Goal: Task Accomplishment & Management: Manage account settings

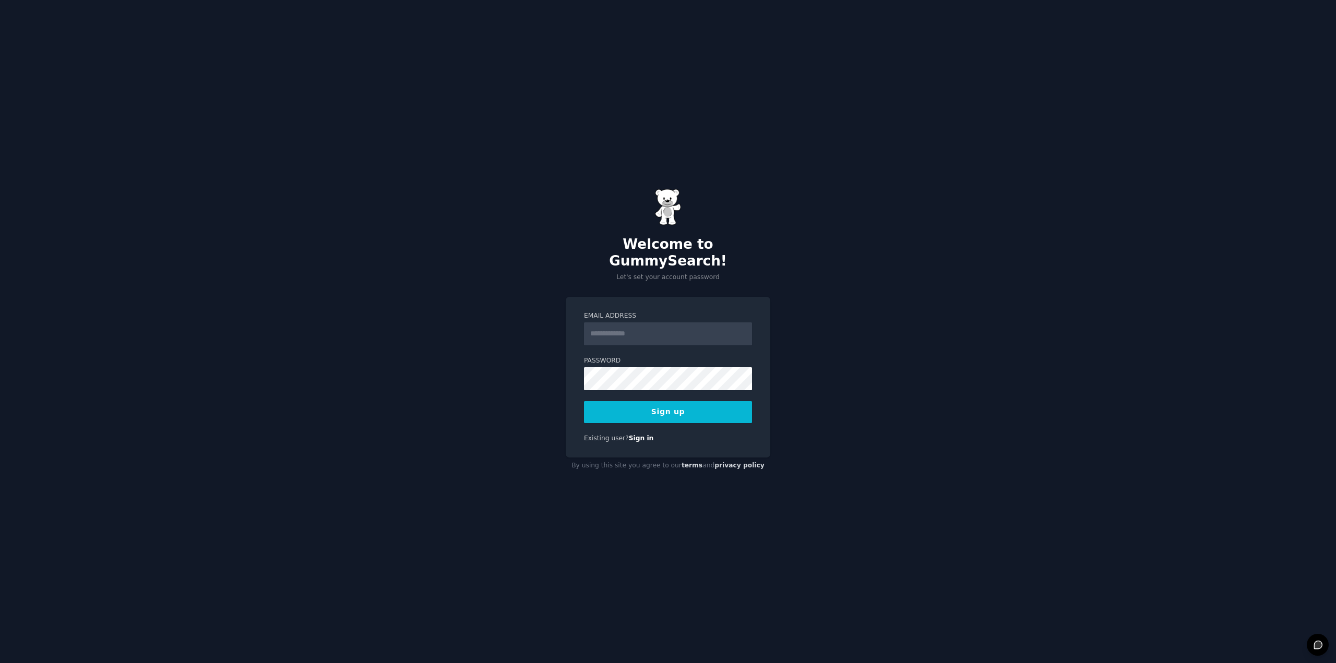
click at [639, 325] on input "Email Address" at bounding box center [668, 334] width 168 height 23
type input "**********"
click at [638, 406] on button "Sign up" at bounding box center [668, 412] width 168 height 22
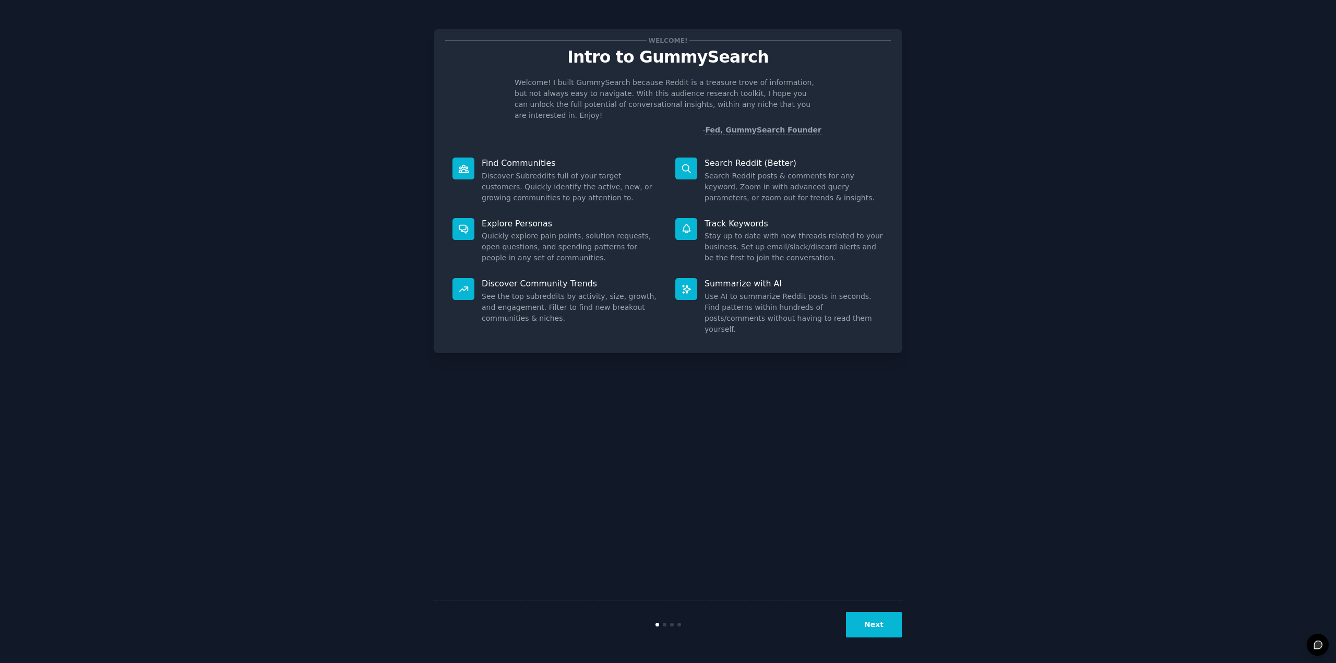
click at [862, 629] on button "Next" at bounding box center [874, 625] width 56 height 26
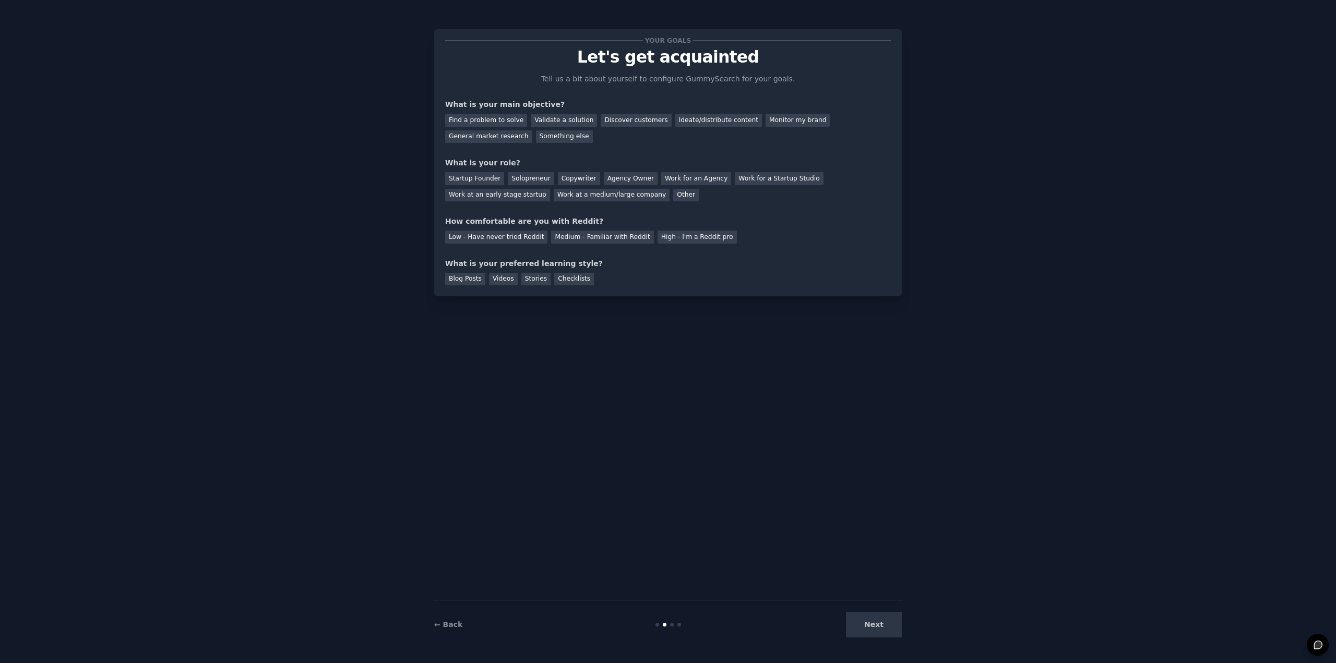
click at [860, 622] on div "Next" at bounding box center [824, 625] width 156 height 26
click at [859, 621] on div "Next" at bounding box center [824, 625] width 156 height 26
click at [479, 124] on div "Find a problem to solve" at bounding box center [486, 120] width 82 height 13
click at [873, 620] on div "Next" at bounding box center [824, 625] width 156 height 26
click at [673, 198] on div "Other" at bounding box center [686, 195] width 26 height 13
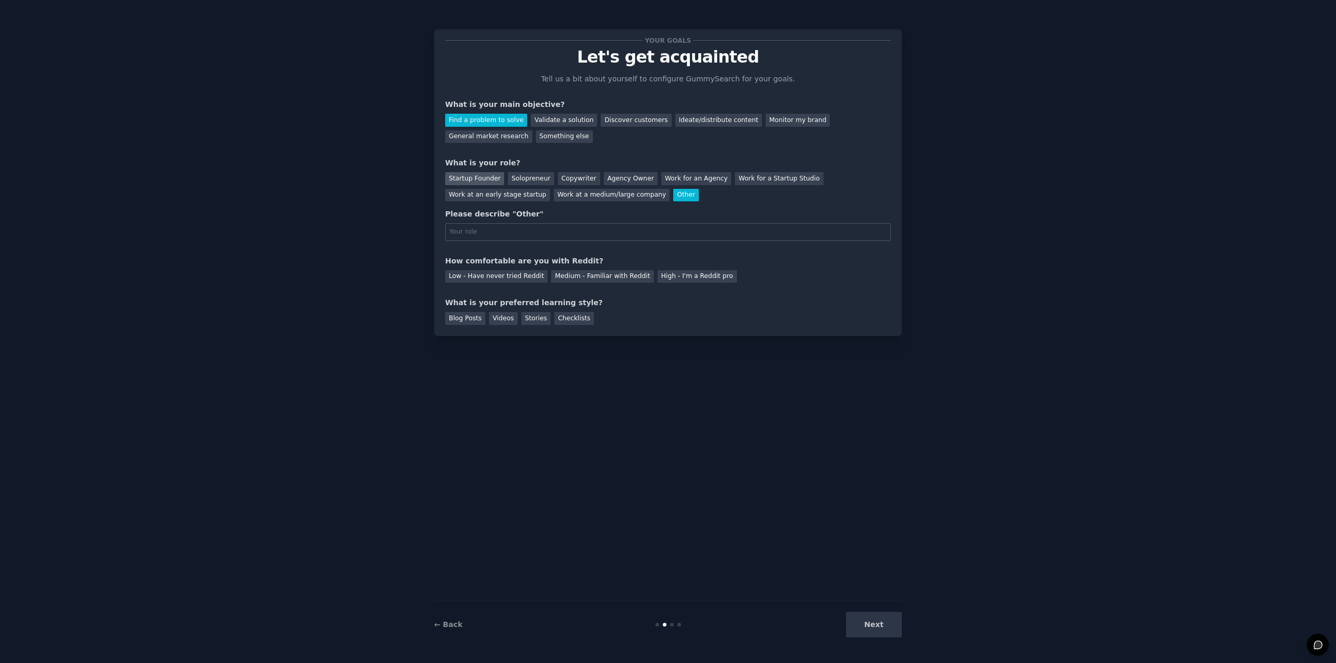
click at [465, 182] on div "Startup Founder" at bounding box center [474, 178] width 59 height 13
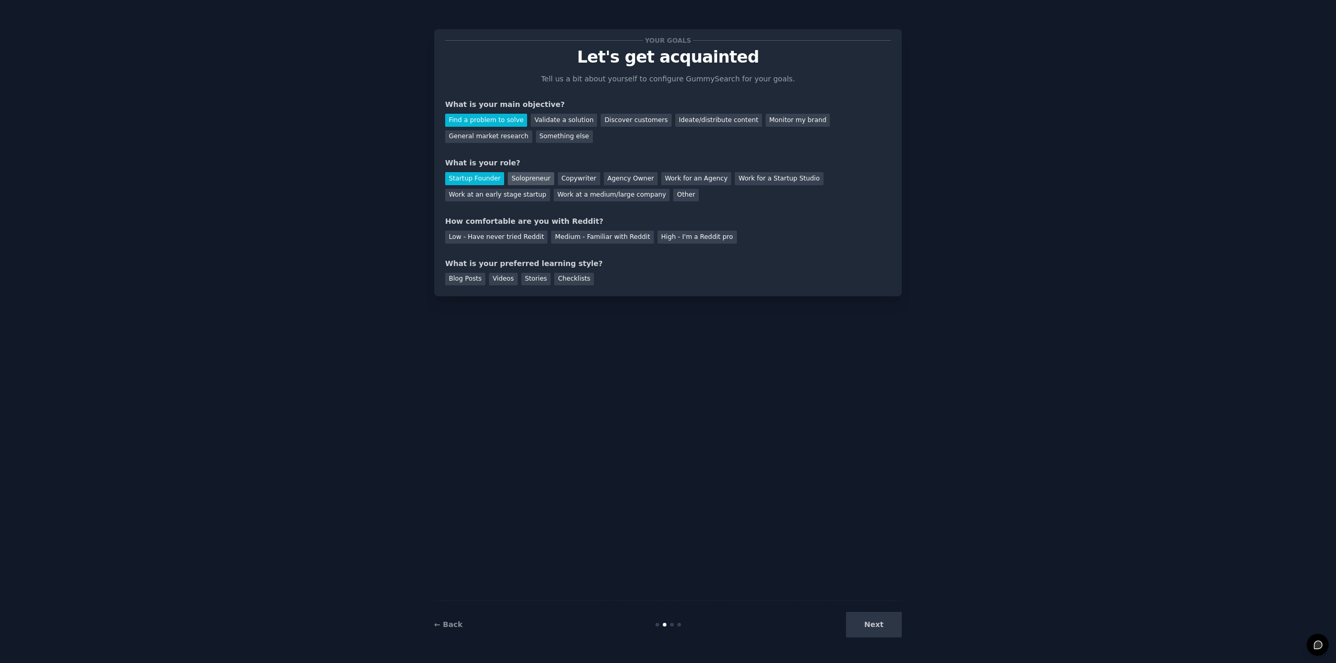
click at [508, 179] on div "Solopreneur" at bounding box center [531, 178] width 46 height 13
click at [490, 245] on div "Your goals Let's get acquainted Tell us a bit about yourself to configure Gummy…" at bounding box center [668, 162] width 446 height 245
click at [593, 236] on div "Medium - Familiar with Reddit" at bounding box center [602, 237] width 102 height 13
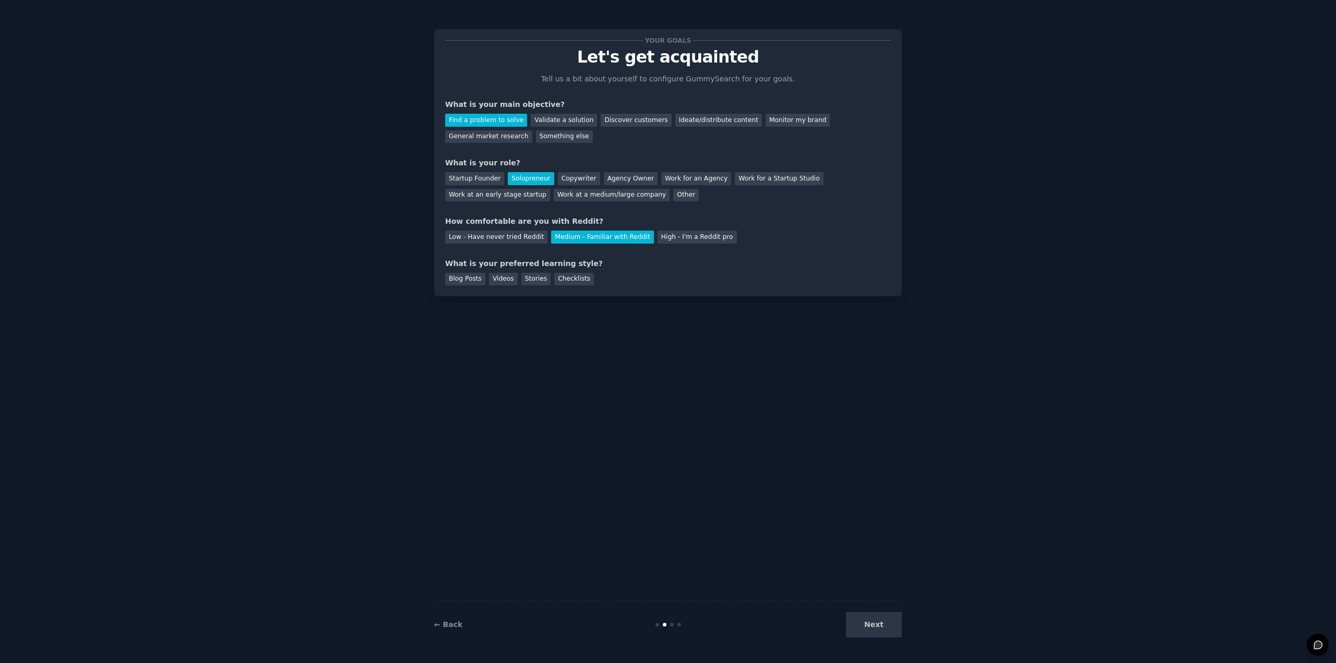
click at [465, 298] on div "Your goals Let's get acquainted Tell us a bit about yourself to configure Gummy…" at bounding box center [668, 332] width 468 height 634
click at [550, 252] on div "Your goals Let's get acquainted Tell us a bit about yourself to configure Gummy…" at bounding box center [668, 162] width 446 height 245
click at [447, 282] on div "Blog Posts" at bounding box center [465, 279] width 40 height 13
click at [872, 626] on button "Next" at bounding box center [874, 625] width 56 height 26
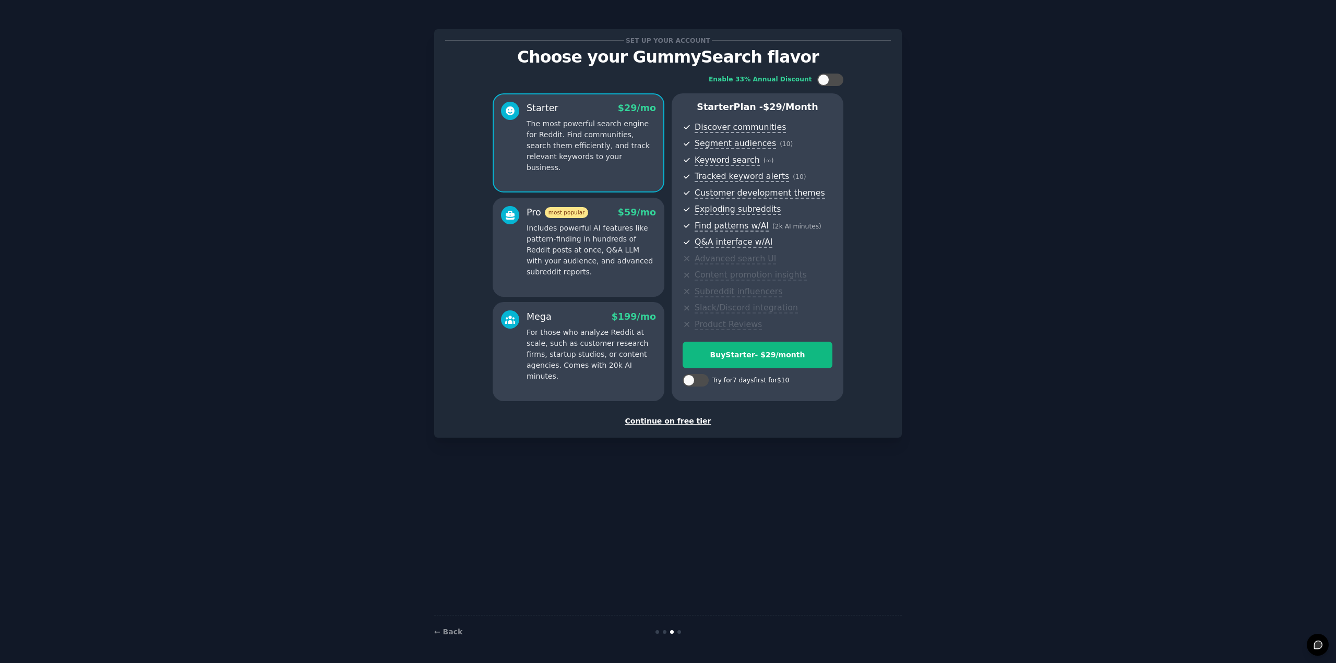
click at [651, 423] on div "Continue on free tier" at bounding box center [668, 421] width 446 height 11
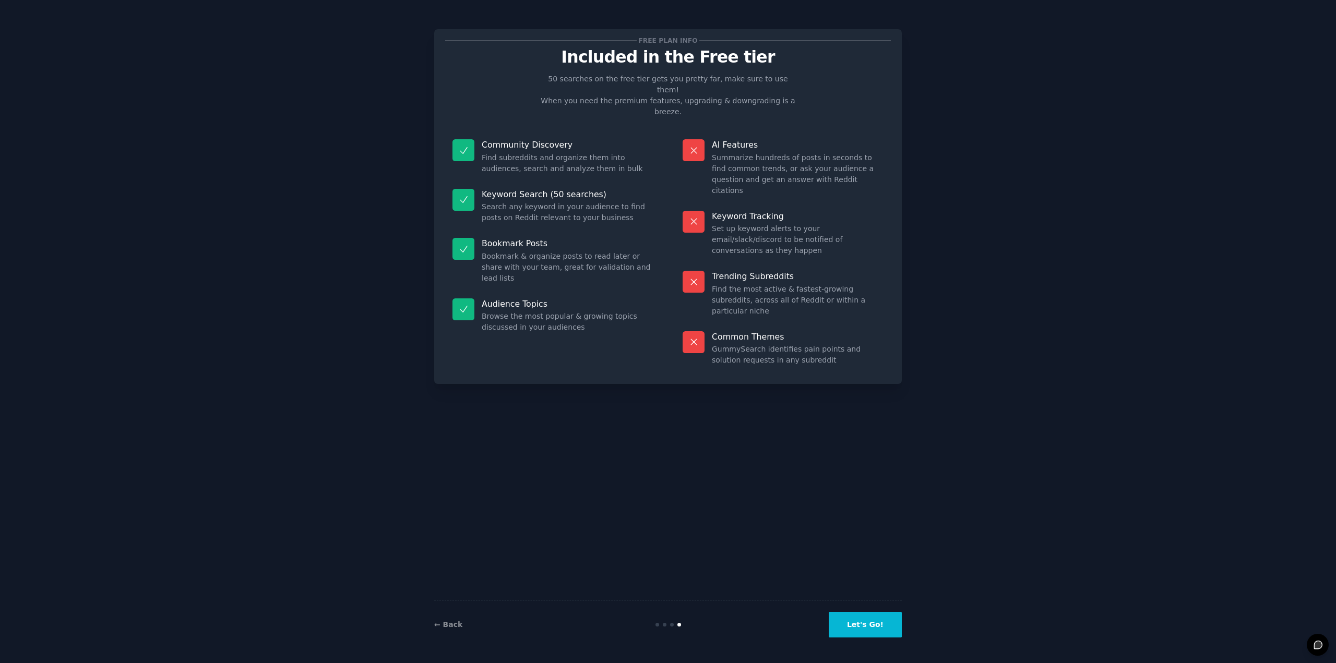
click at [855, 621] on button "Let's Go!" at bounding box center [865, 625] width 73 height 26
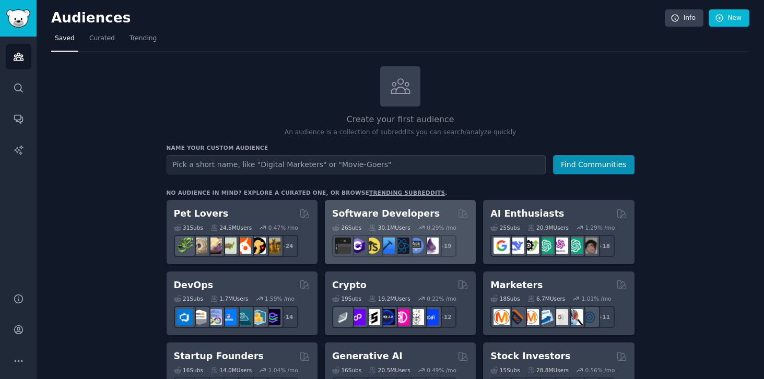
click at [362, 216] on h2 "Software Developers" at bounding box center [386, 213] width 108 height 13
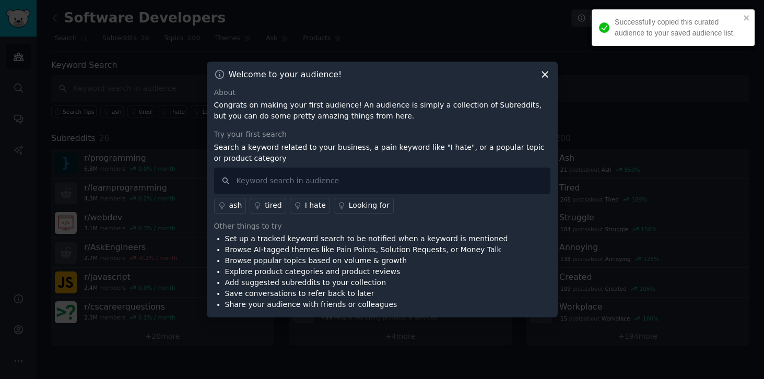
click at [543, 69] on icon at bounding box center [544, 74] width 11 height 11
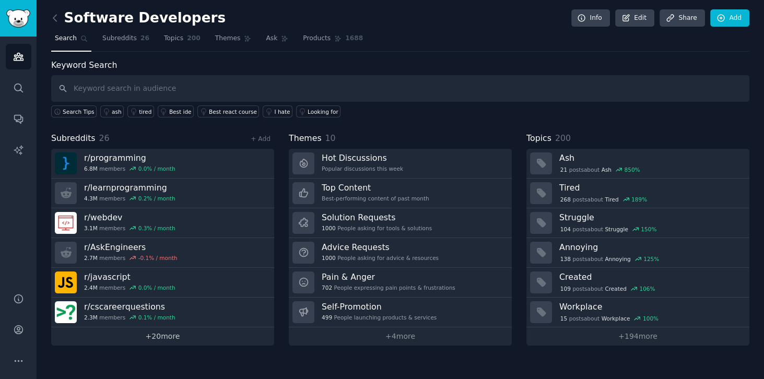
click at [163, 339] on link "+ 20 more" at bounding box center [162, 336] width 223 height 18
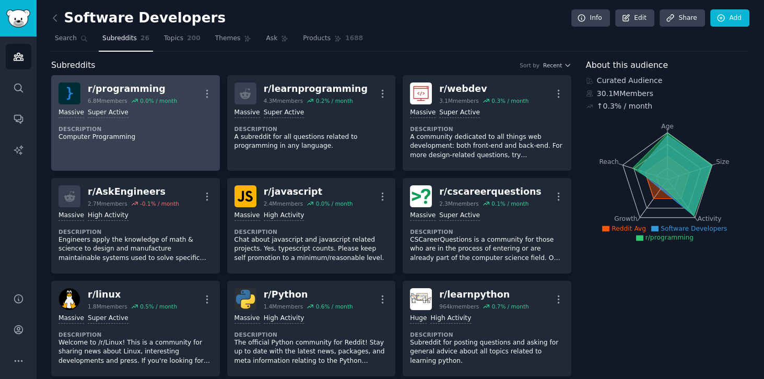
click at [144, 153] on link "r/ programming 6.8M members 0.0 % / month More >= 95th percentile for submissio…" at bounding box center [135, 123] width 169 height 96
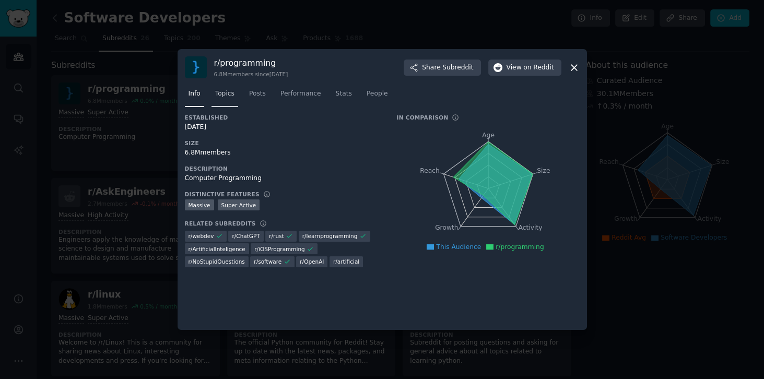
click at [212, 91] on link "Topics" at bounding box center [224, 96] width 27 height 21
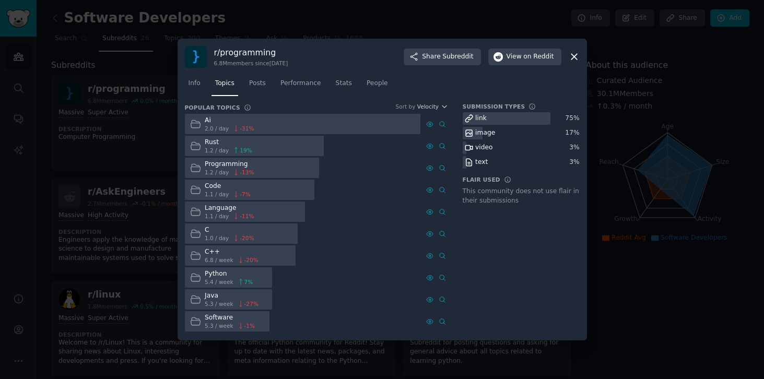
click at [240, 122] on div "Ai" at bounding box center [229, 120] width 49 height 9
click at [193, 124] on icon at bounding box center [195, 123] width 11 height 11
click at [443, 125] on icon at bounding box center [441, 124] width 5 height 6
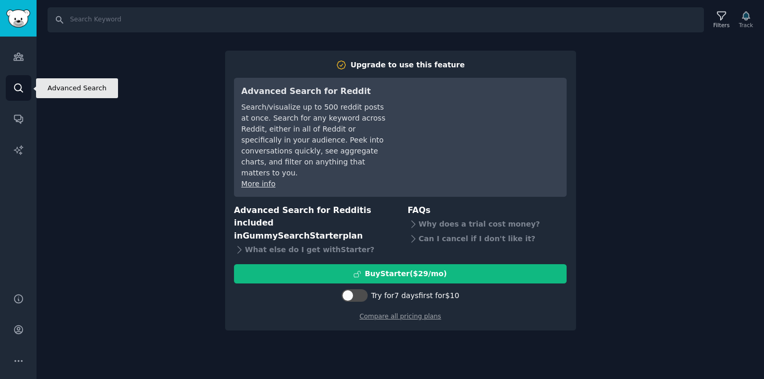
click at [15, 89] on icon "Sidebar" at bounding box center [18, 87] width 11 height 11
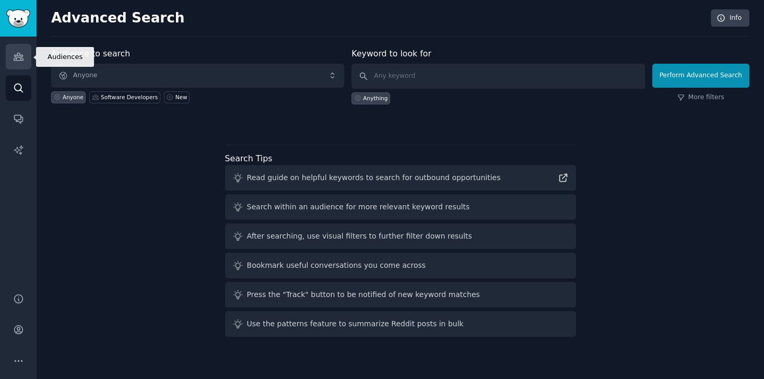
click at [19, 61] on icon "Sidebar" at bounding box center [18, 56] width 11 height 11
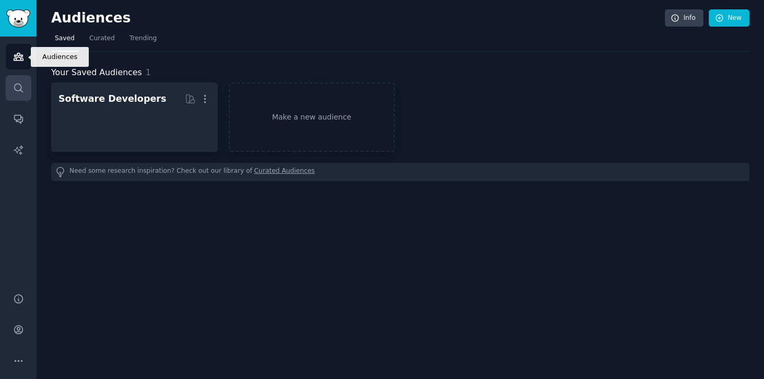
click at [13, 79] on link "Search" at bounding box center [19, 88] width 26 height 26
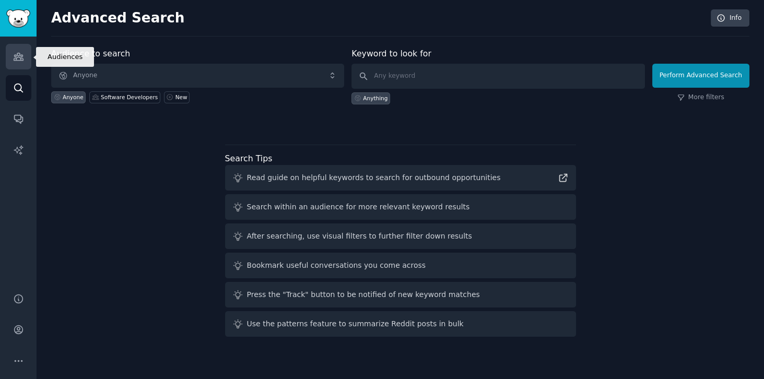
click at [17, 65] on link "Audiences" at bounding box center [19, 57] width 26 height 26
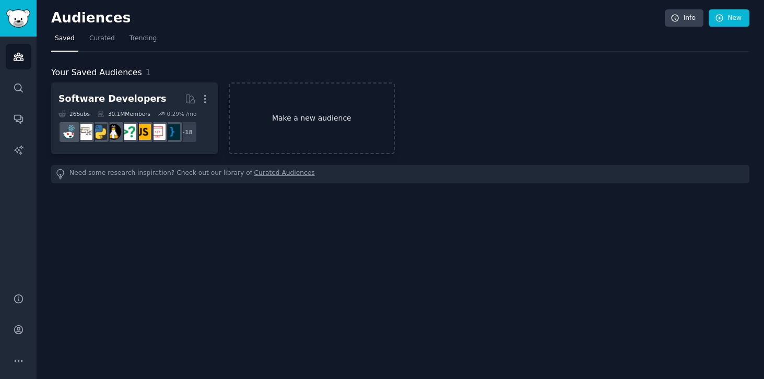
click at [304, 125] on link "Make a new audience" at bounding box center [312, 118] width 166 height 72
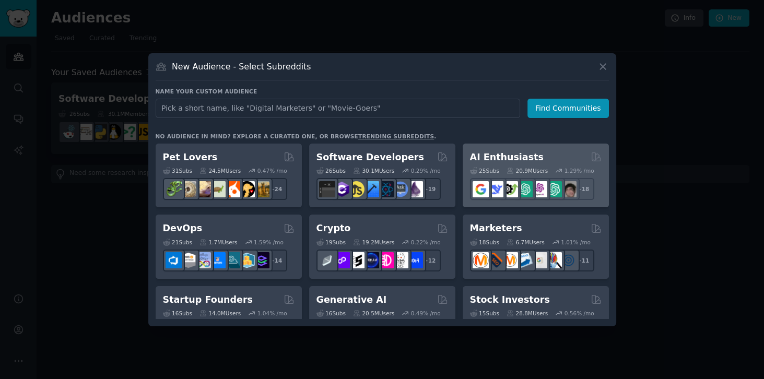
click at [502, 163] on div "25 Sub s 20.9M Users 1.29 % /mo r/GoogleGeminiAI + 18" at bounding box center [536, 181] width 132 height 37
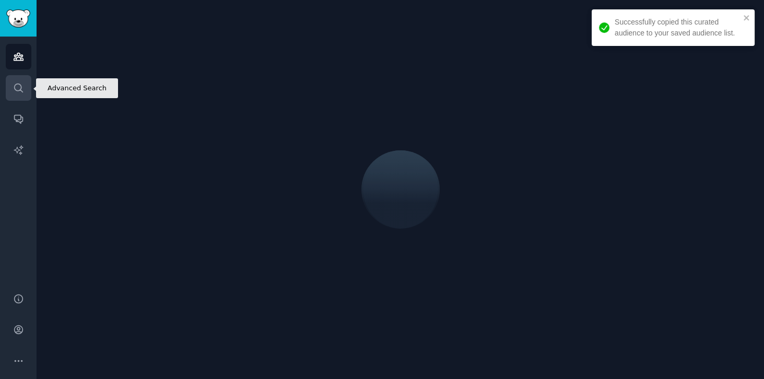
click at [19, 87] on icon "Sidebar" at bounding box center [18, 87] width 11 height 11
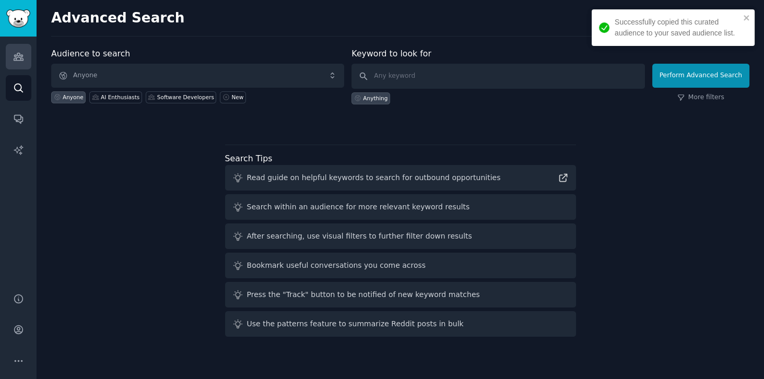
click at [14, 57] on icon "Sidebar" at bounding box center [18, 56] width 11 height 11
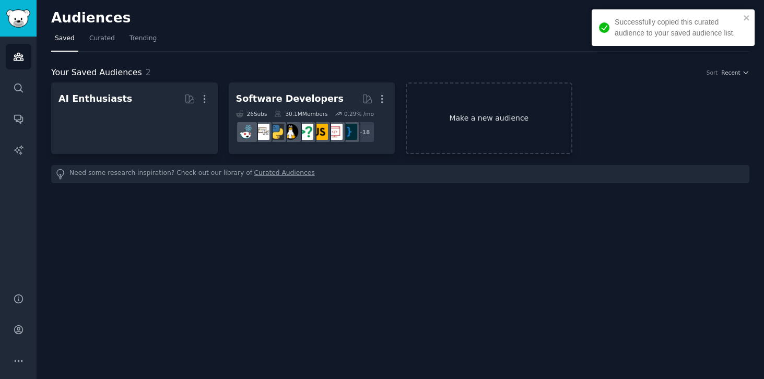
click at [461, 122] on link "Make a new audience" at bounding box center [489, 118] width 166 height 72
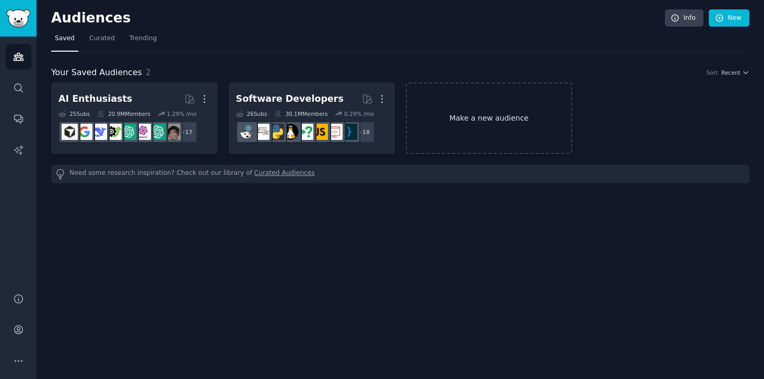
click at [500, 116] on link "Make a new audience" at bounding box center [489, 118] width 166 height 72
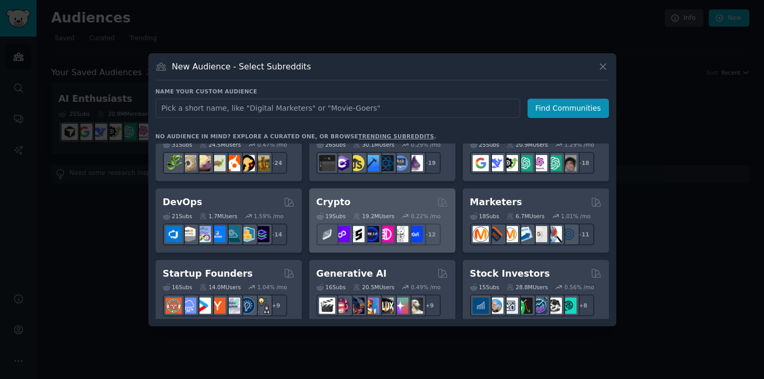
scroll to position [30, 0]
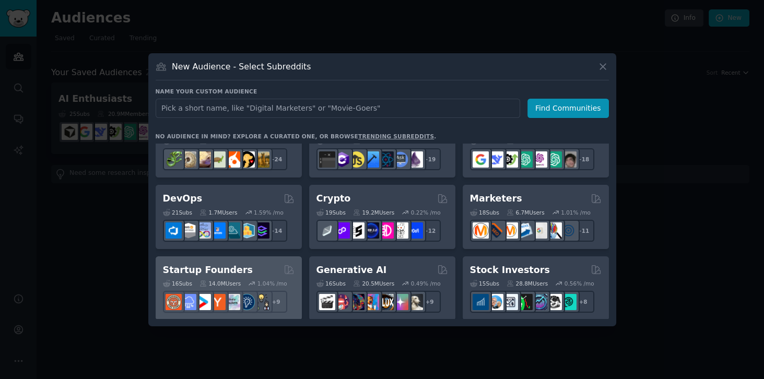
click at [248, 282] on icon at bounding box center [251, 283] width 7 height 7
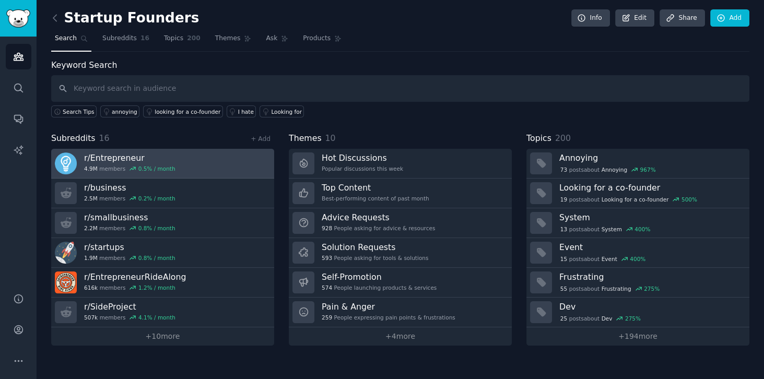
click at [173, 152] on link "r/ Entrepreneur 4.9M members 0.5 % / month" at bounding box center [162, 164] width 223 height 30
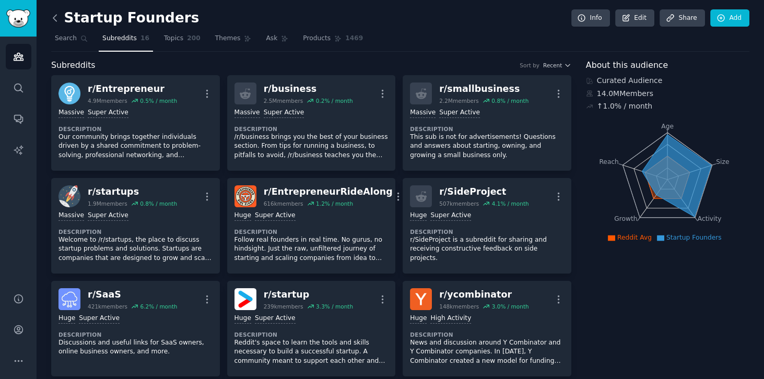
click at [52, 17] on icon at bounding box center [55, 18] width 11 height 11
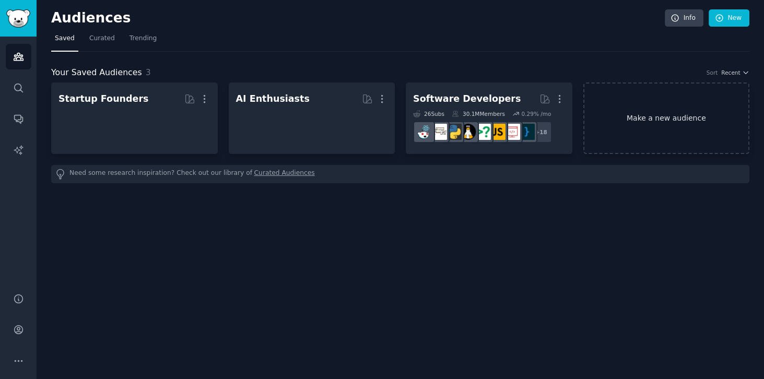
click at [610, 115] on link "Make a new audience" at bounding box center [666, 118] width 166 height 72
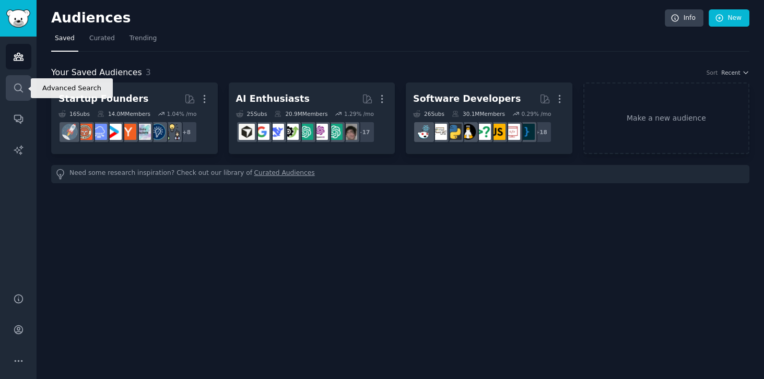
click at [11, 96] on link "Search" at bounding box center [19, 88] width 26 height 26
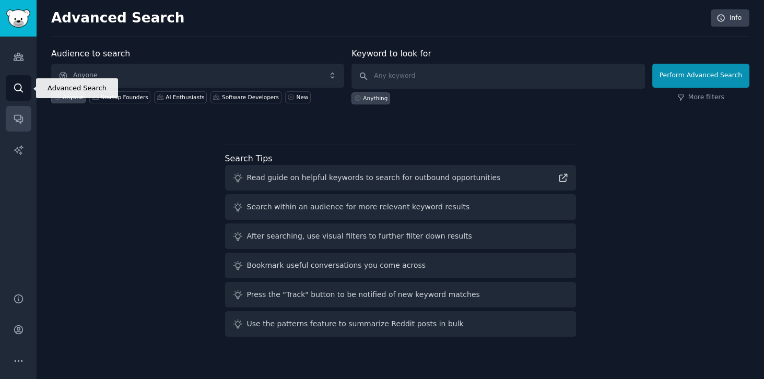
click at [11, 122] on link "Conversations" at bounding box center [19, 119] width 26 height 26
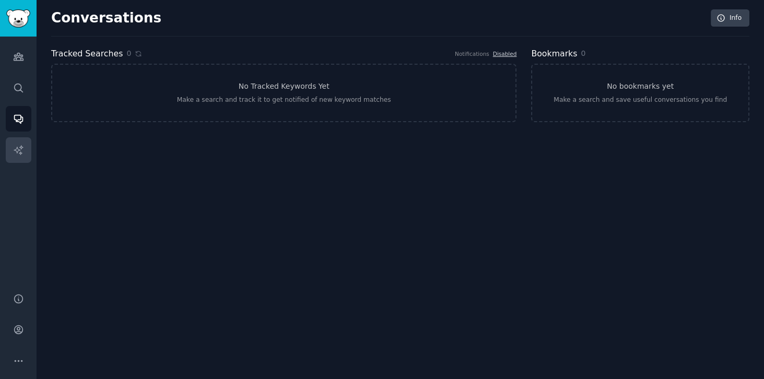
click at [13, 147] on icon "Sidebar" at bounding box center [18, 150] width 11 height 11
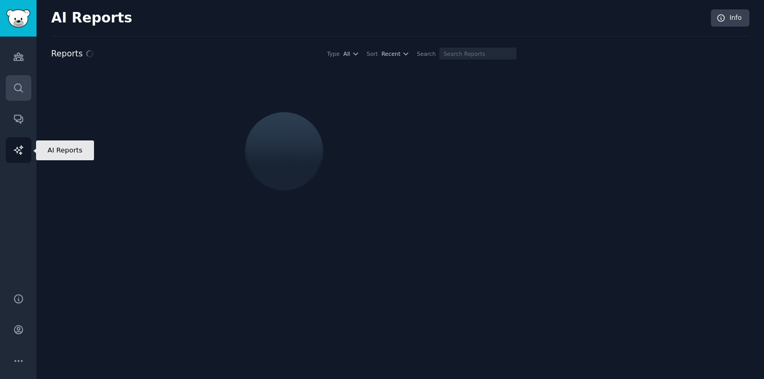
click at [14, 75] on link "Search" at bounding box center [19, 88] width 26 height 26
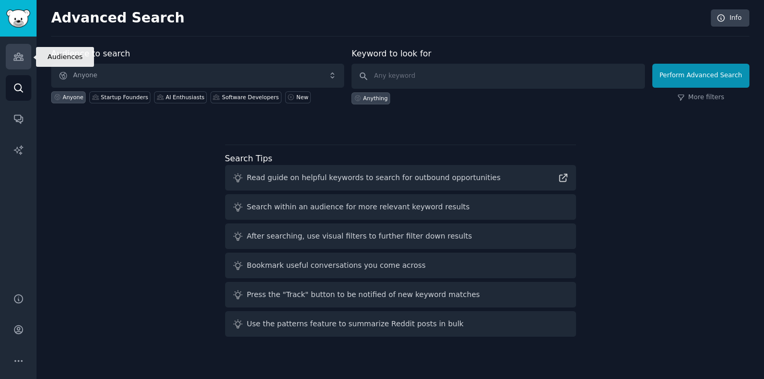
click at [14, 62] on link "Audiences" at bounding box center [19, 57] width 26 height 26
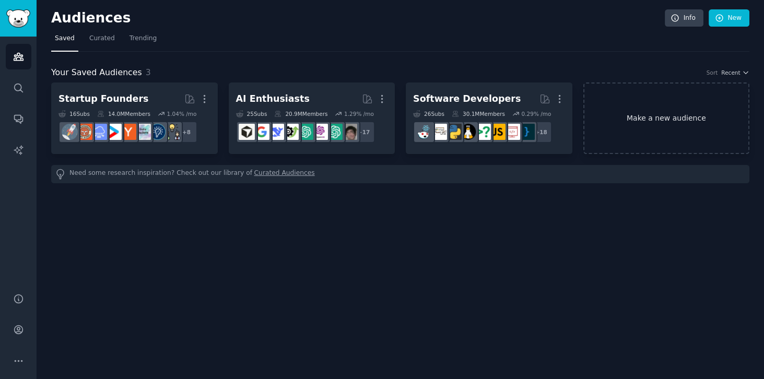
click at [639, 112] on link "Make a new audience" at bounding box center [666, 118] width 166 height 72
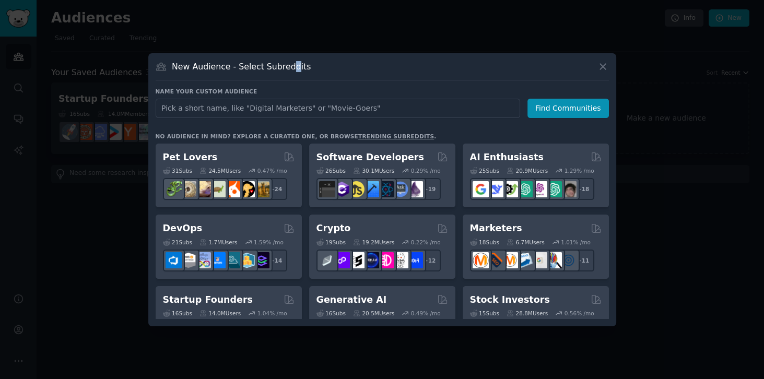
drag, startPoint x: 283, startPoint y: 63, endPoint x: 290, endPoint y: 74, distance: 12.9
click at [290, 74] on div "New Audience - Select Subreddits" at bounding box center [382, 71] width 453 height 20
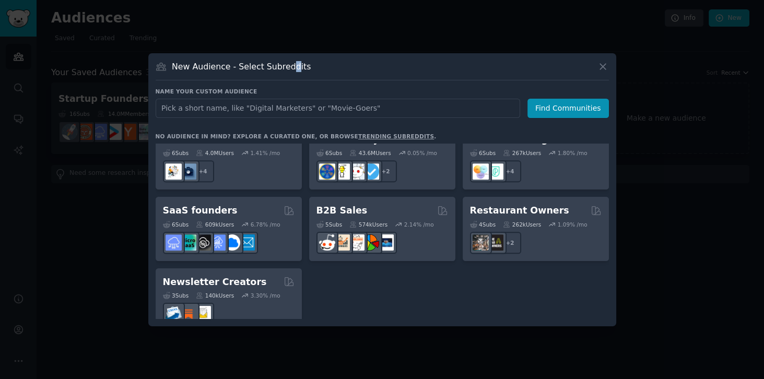
scroll to position [815, 0]
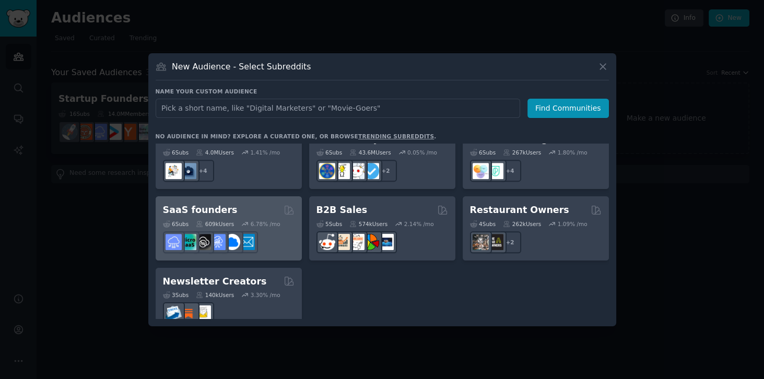
click at [280, 217] on div "6 Sub s 609k Users 6.78 % /mo" at bounding box center [229, 235] width 132 height 37
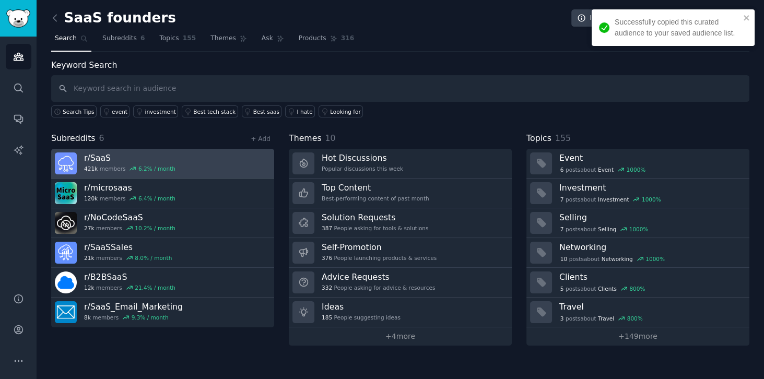
click at [163, 159] on h3 "r/ SaaS" at bounding box center [129, 157] width 91 height 11
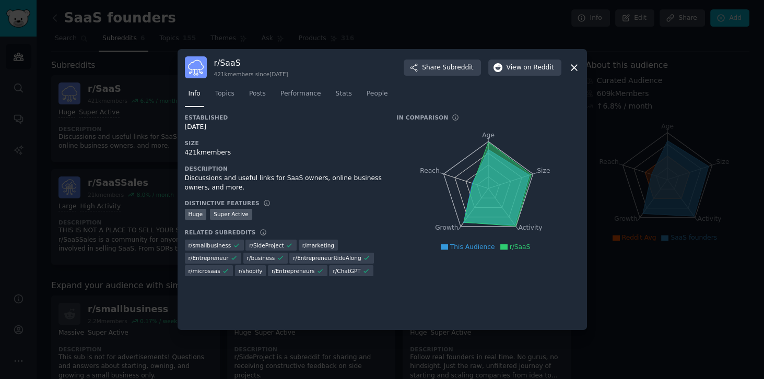
click at [129, 203] on div at bounding box center [382, 189] width 764 height 379
